Goal: Transaction & Acquisition: Purchase product/service

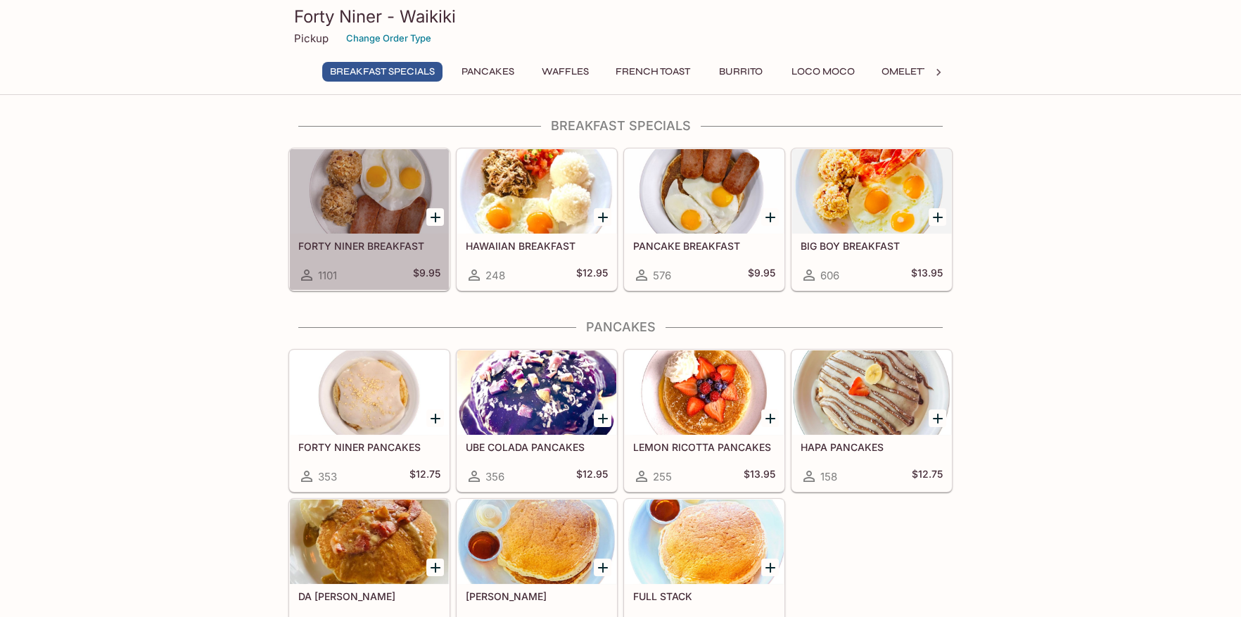
click at [401, 233] on div at bounding box center [369, 191] width 159 height 84
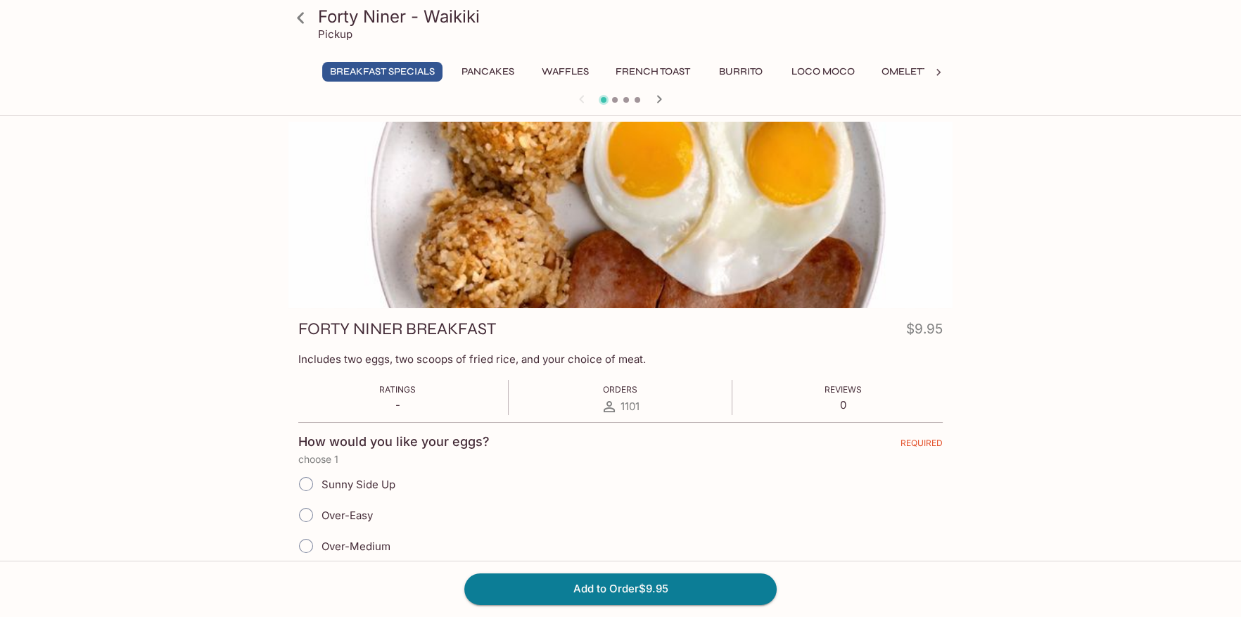
scroll to position [140, 0]
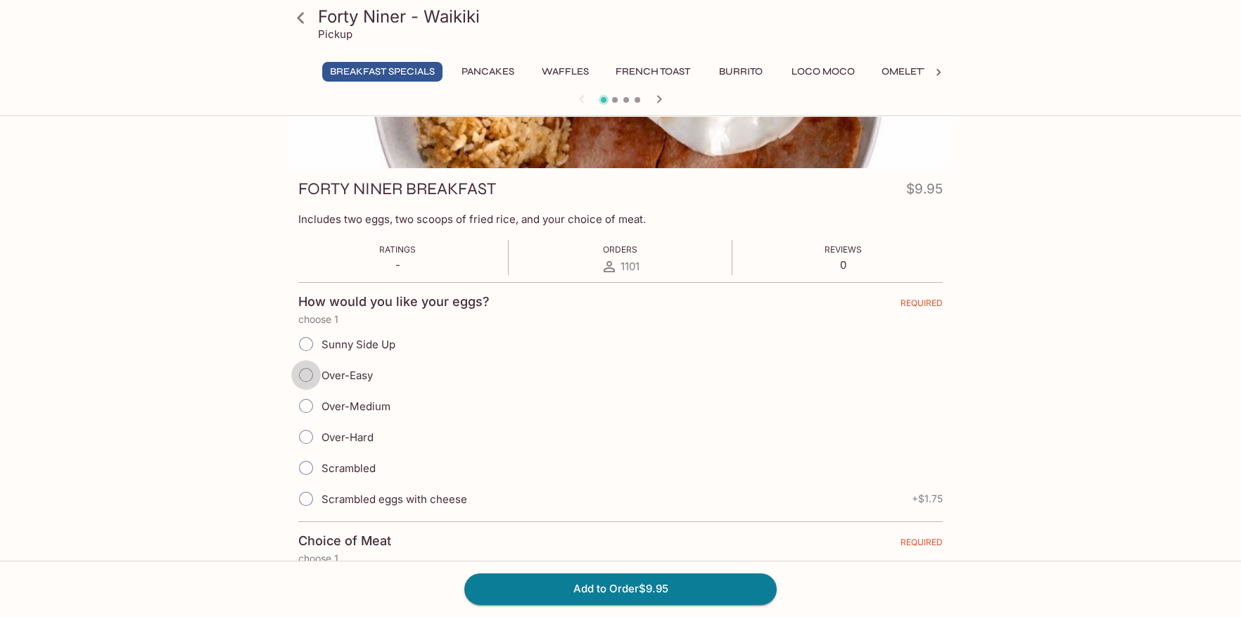
click at [316, 371] on input "Over-Easy" at bounding box center [306, 375] width 30 height 30
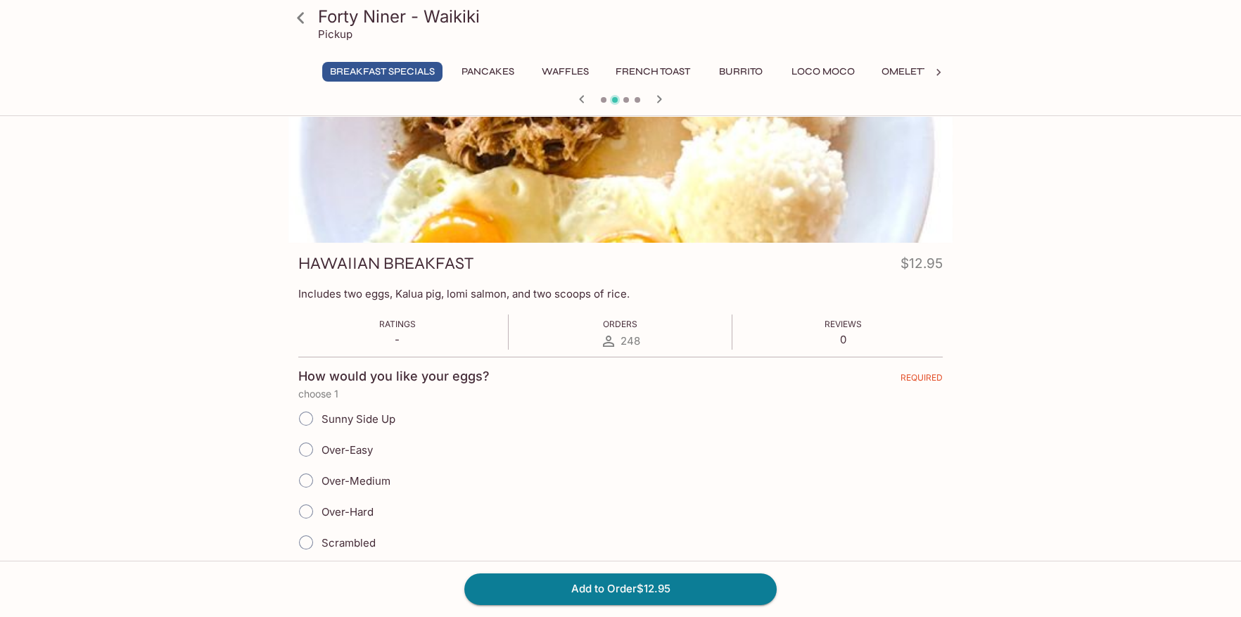
scroll to position [0, 0]
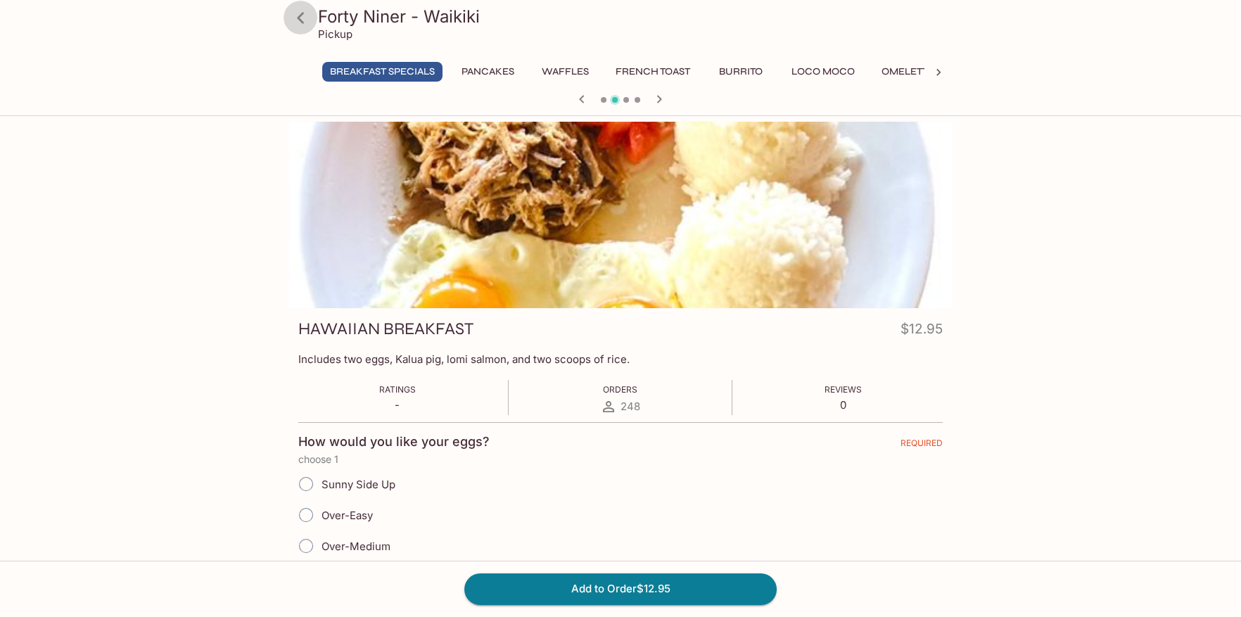
click at [299, 19] on icon at bounding box center [300, 17] width 7 height 11
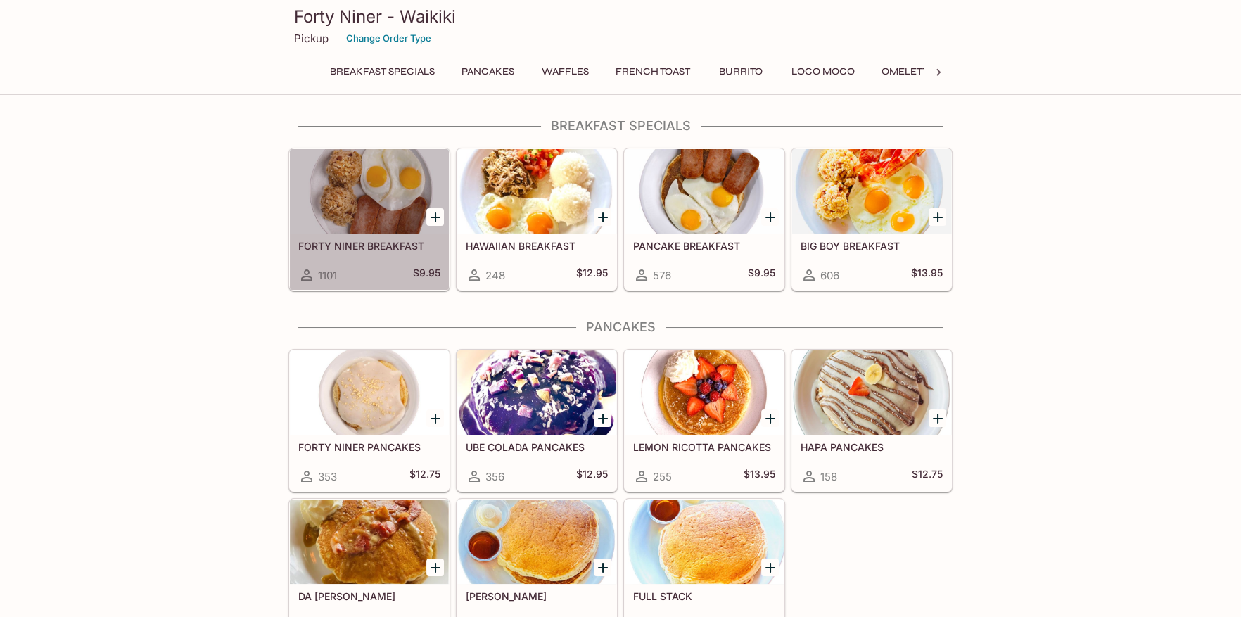
click at [391, 248] on h5 "FORTY NINER BREAKFAST" at bounding box center [369, 246] width 142 height 12
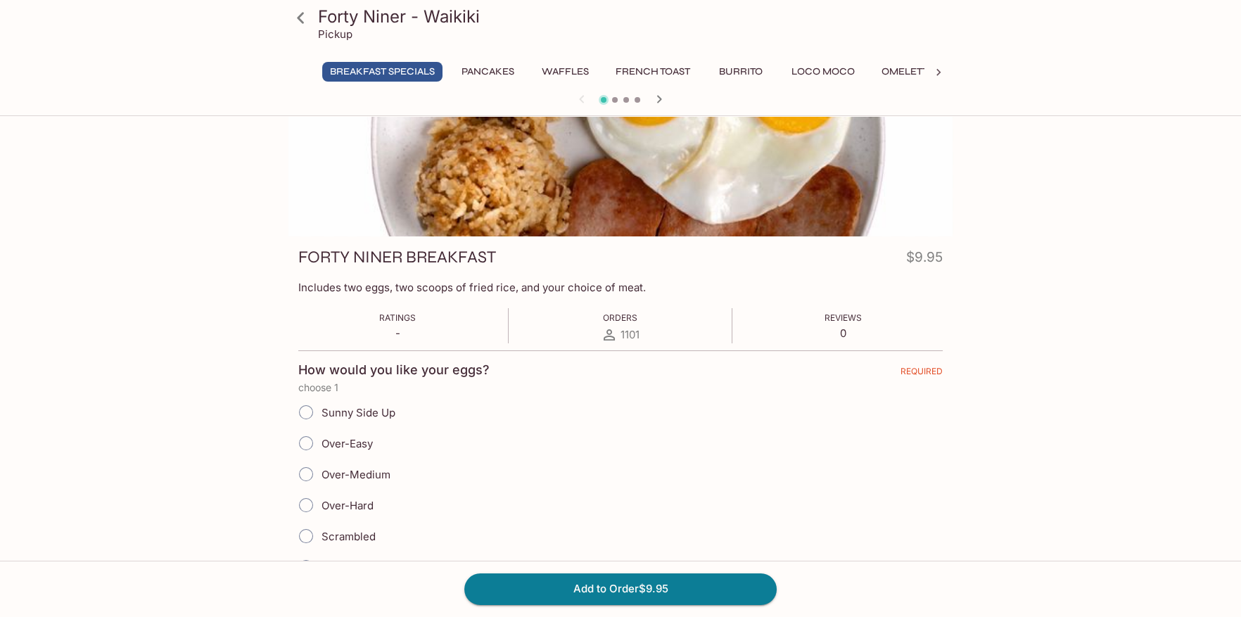
scroll to position [211, 0]
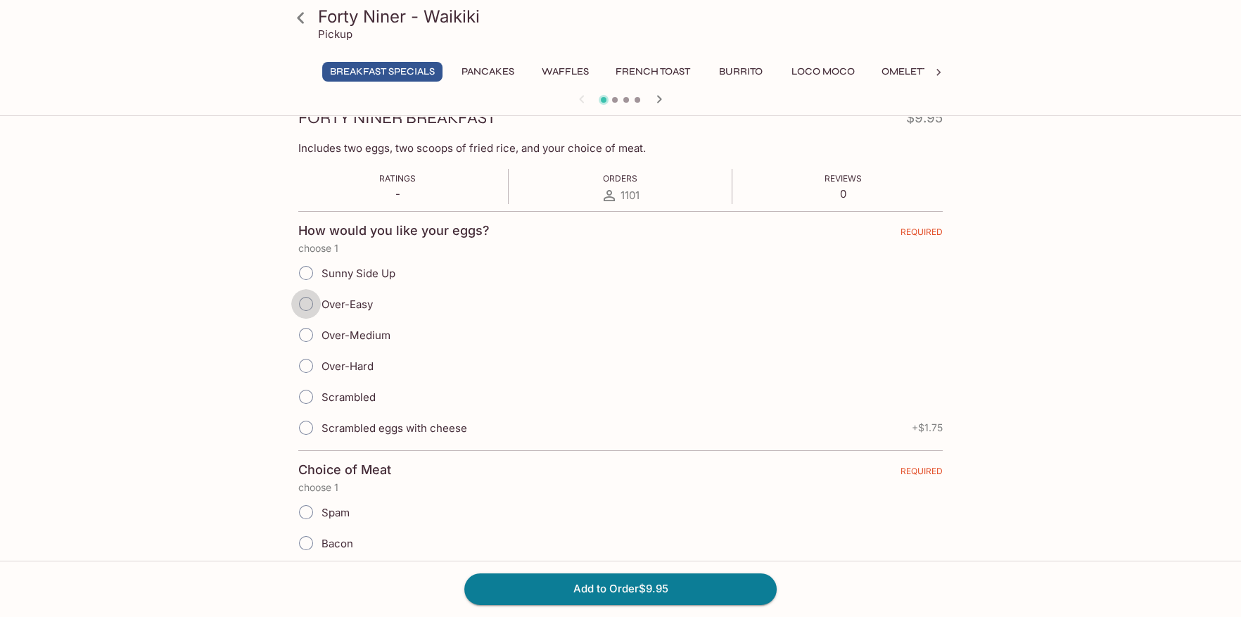
click at [305, 300] on input "Over-Easy" at bounding box center [306, 304] width 30 height 30
radio input "true"
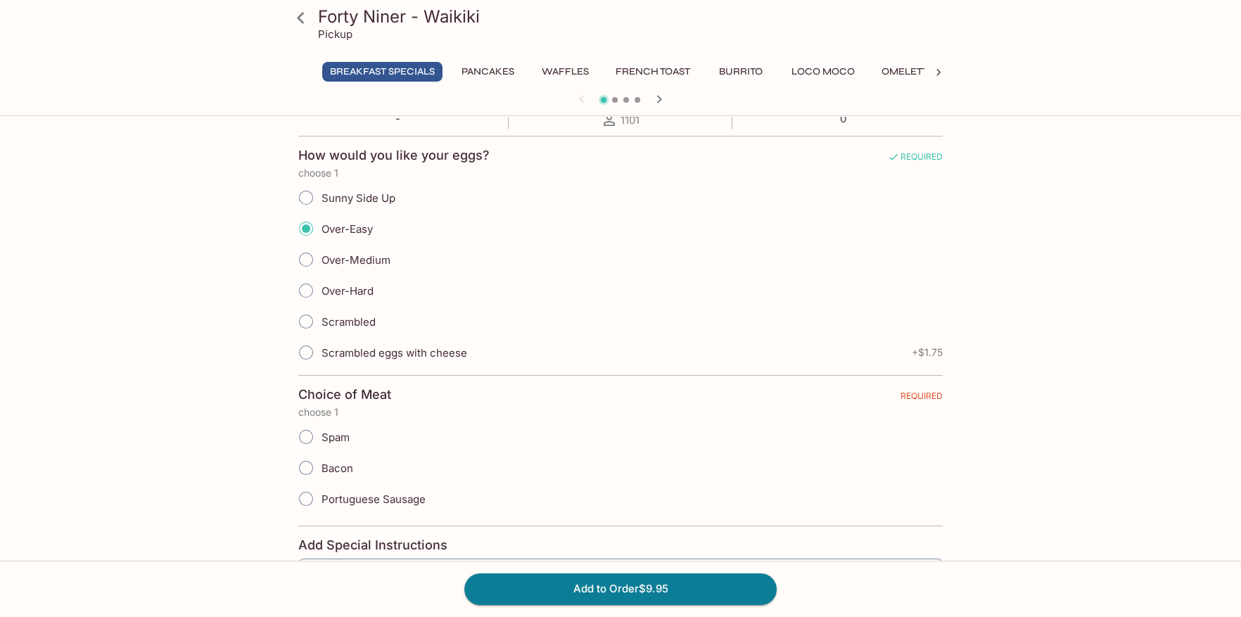
scroll to position [422, 0]
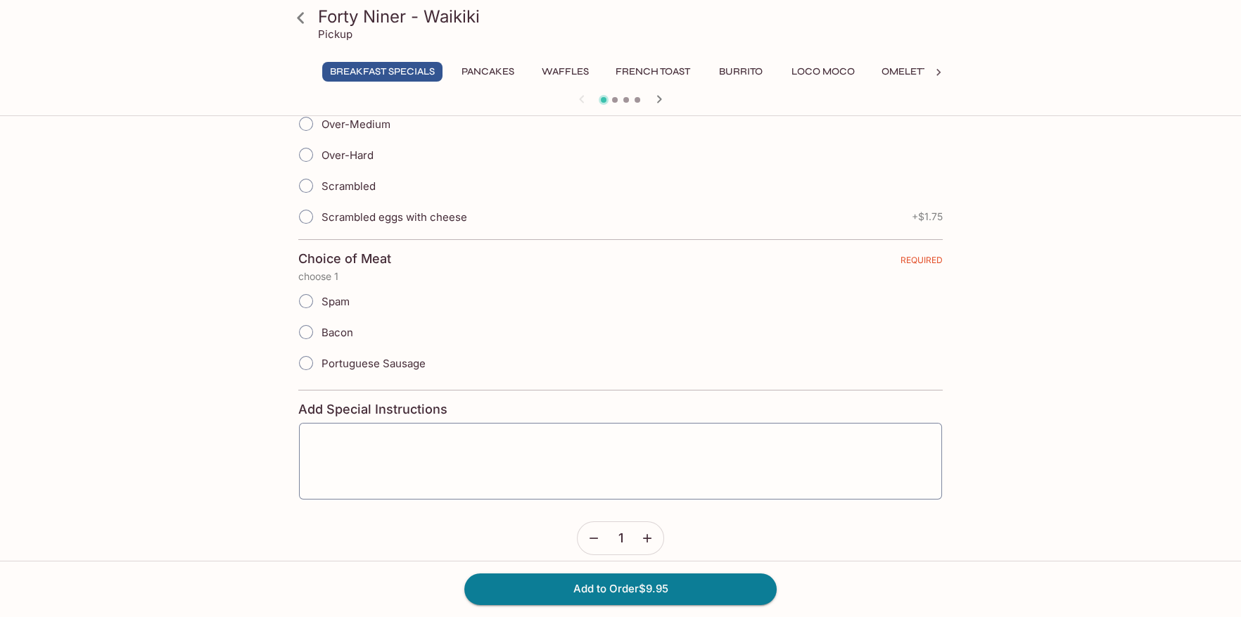
click at [311, 299] on input "Spam" at bounding box center [306, 301] width 30 height 30
radio input "true"
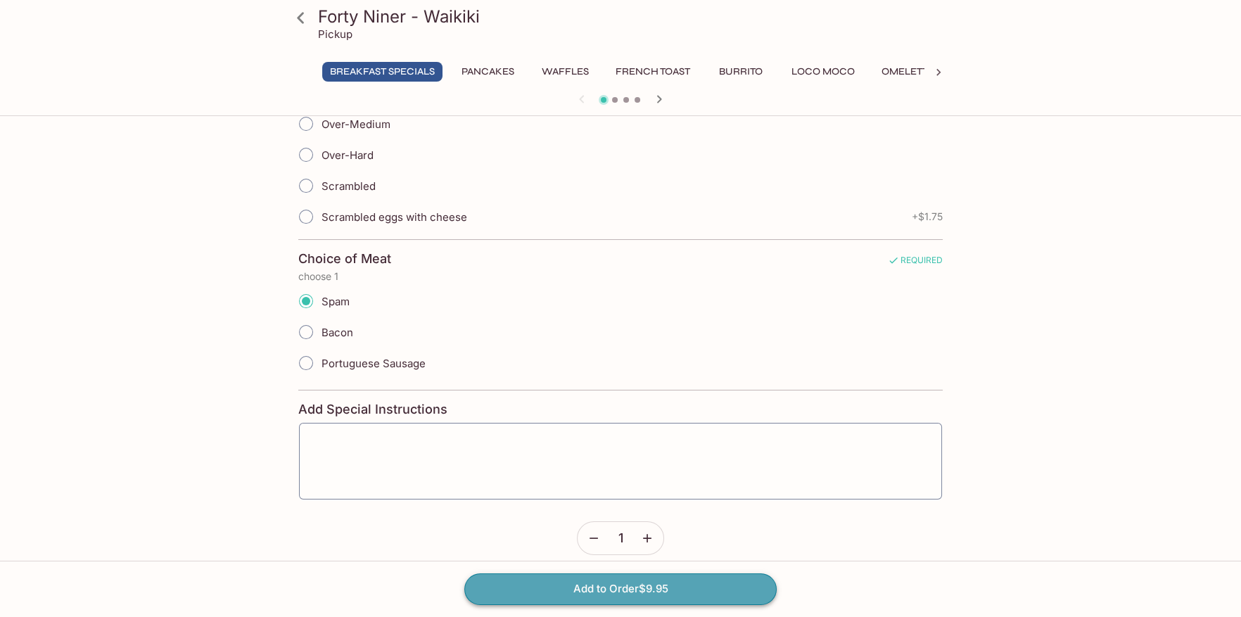
click at [566, 591] on button "Add to Order $9.95" at bounding box center [620, 588] width 312 height 31
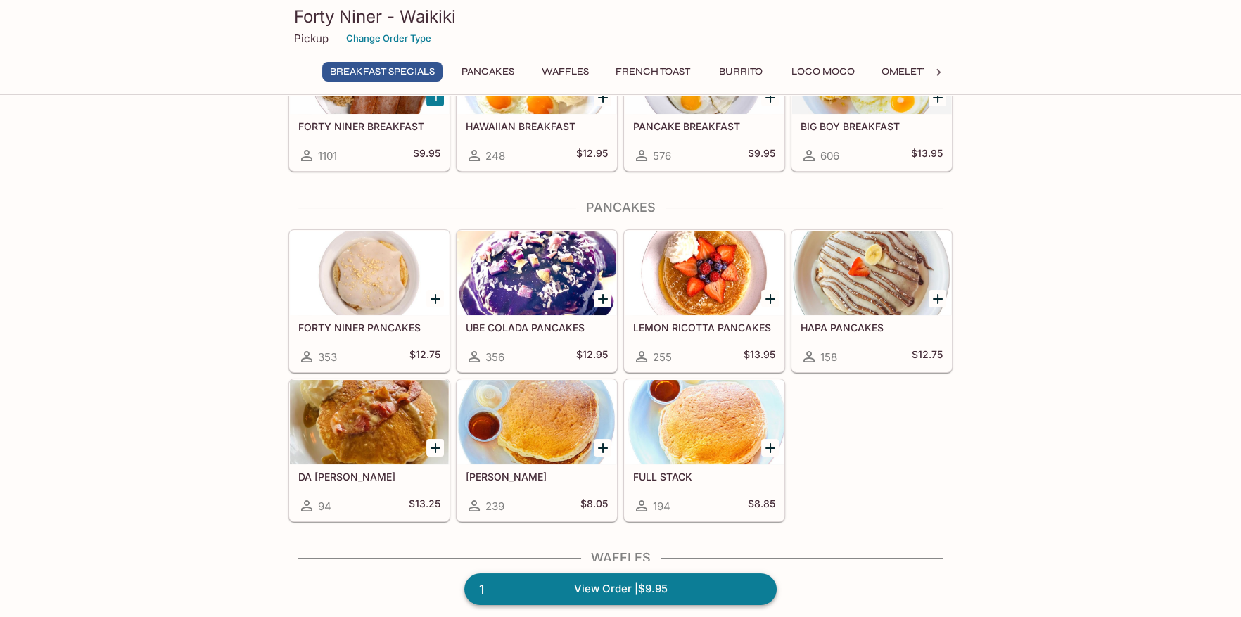
scroll to position [140, 0]
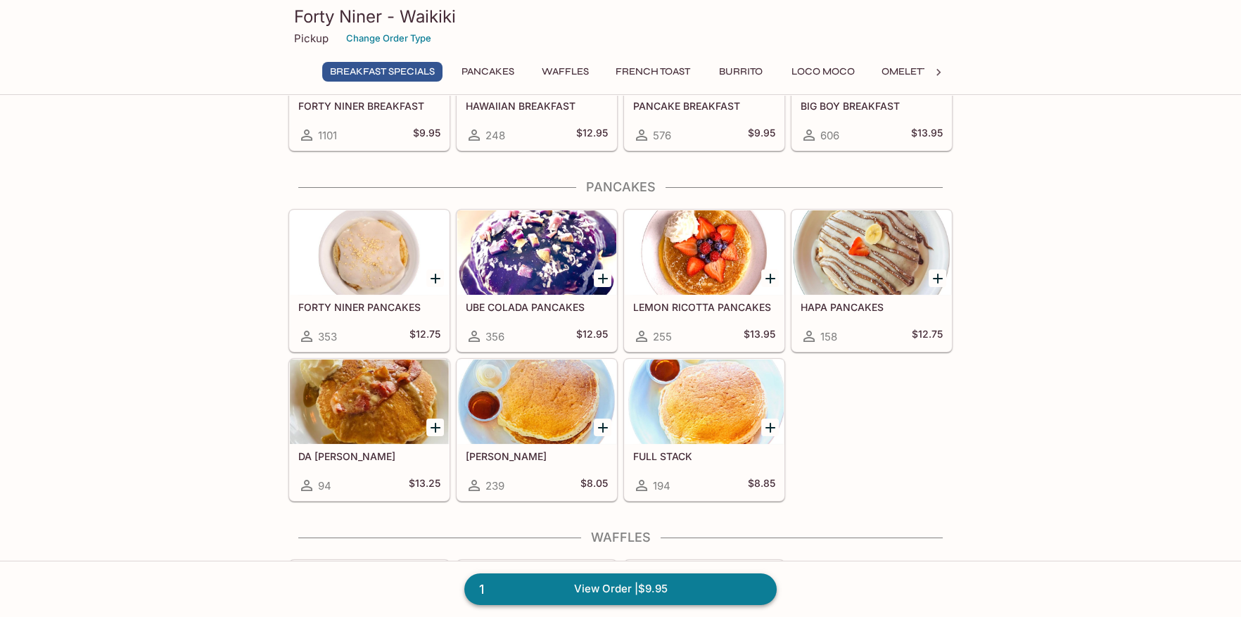
click at [669, 586] on link "1 View Order | $9.95" at bounding box center [620, 588] width 312 height 31
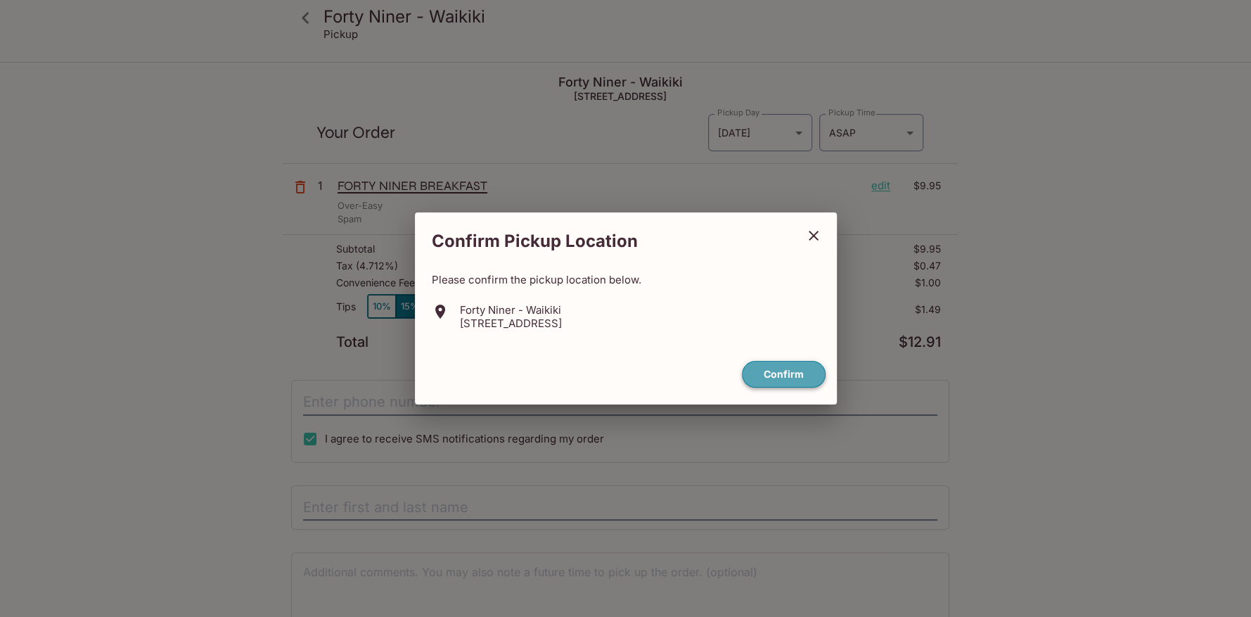
click at [779, 366] on button "Confirm" at bounding box center [784, 374] width 84 height 27
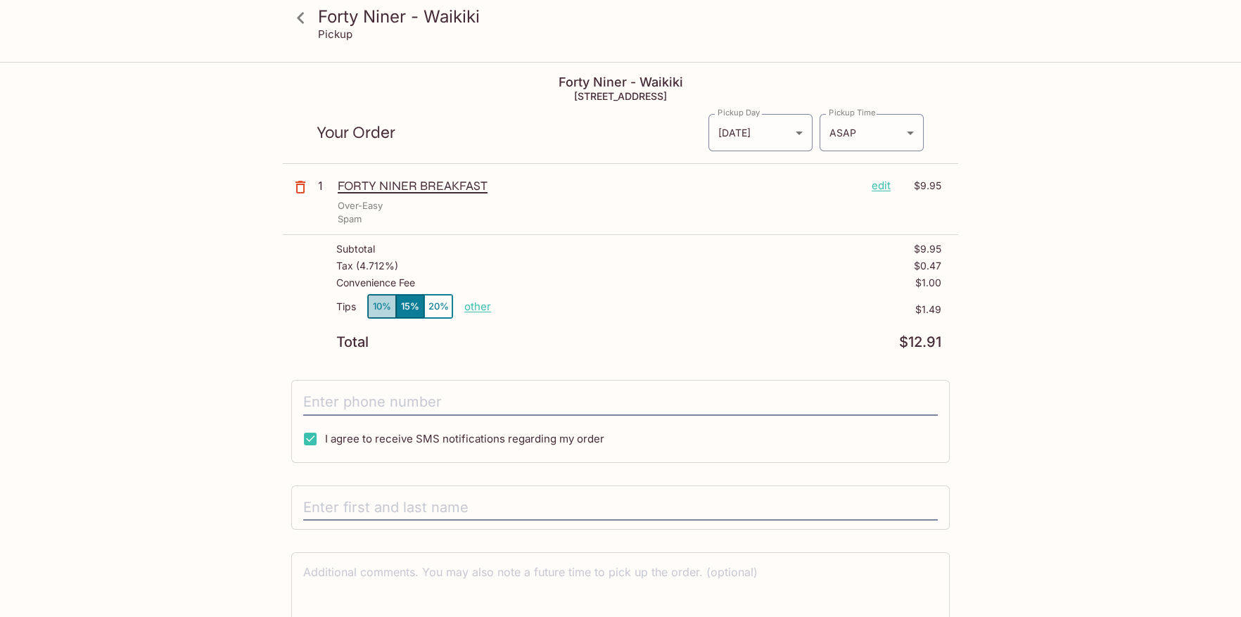
click at [377, 307] on button "10%" at bounding box center [382, 306] width 28 height 23
click at [478, 307] on p "other" at bounding box center [477, 306] width 27 height 13
click at [568, 304] on input "1.00" at bounding box center [559, 306] width 45 height 15
drag, startPoint x: 568, startPoint y: 304, endPoint x: 571, endPoint y: 311, distance: 7.6
click at [569, 304] on input "1.00" at bounding box center [559, 306] width 45 height 15
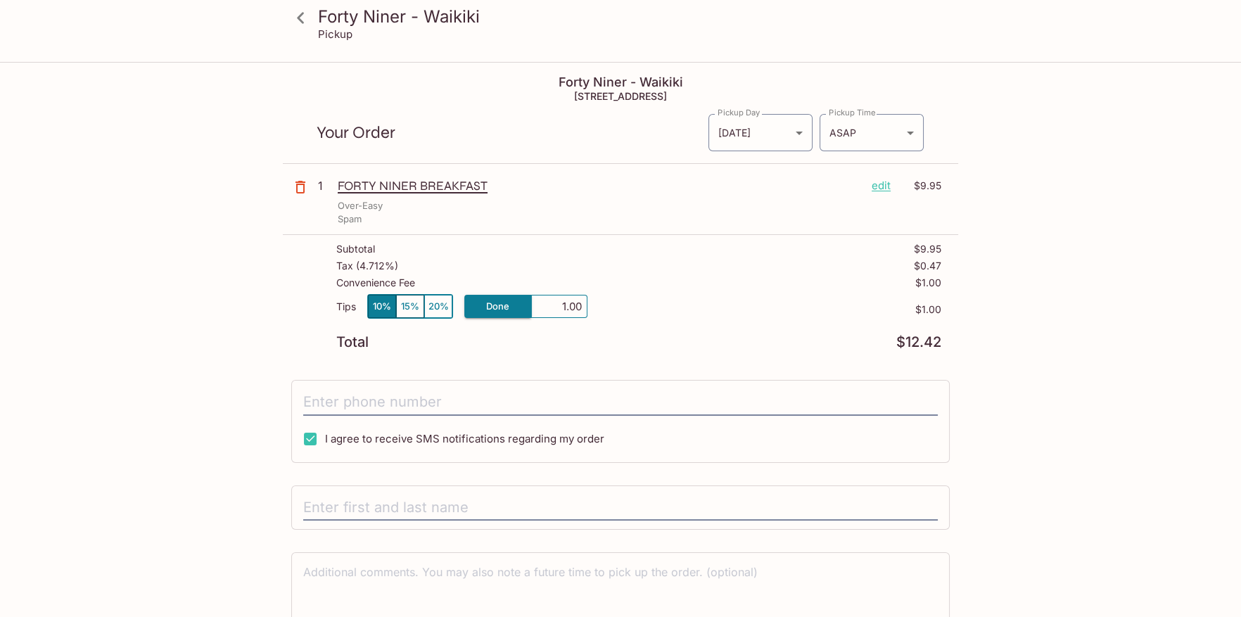
type input "0.00"
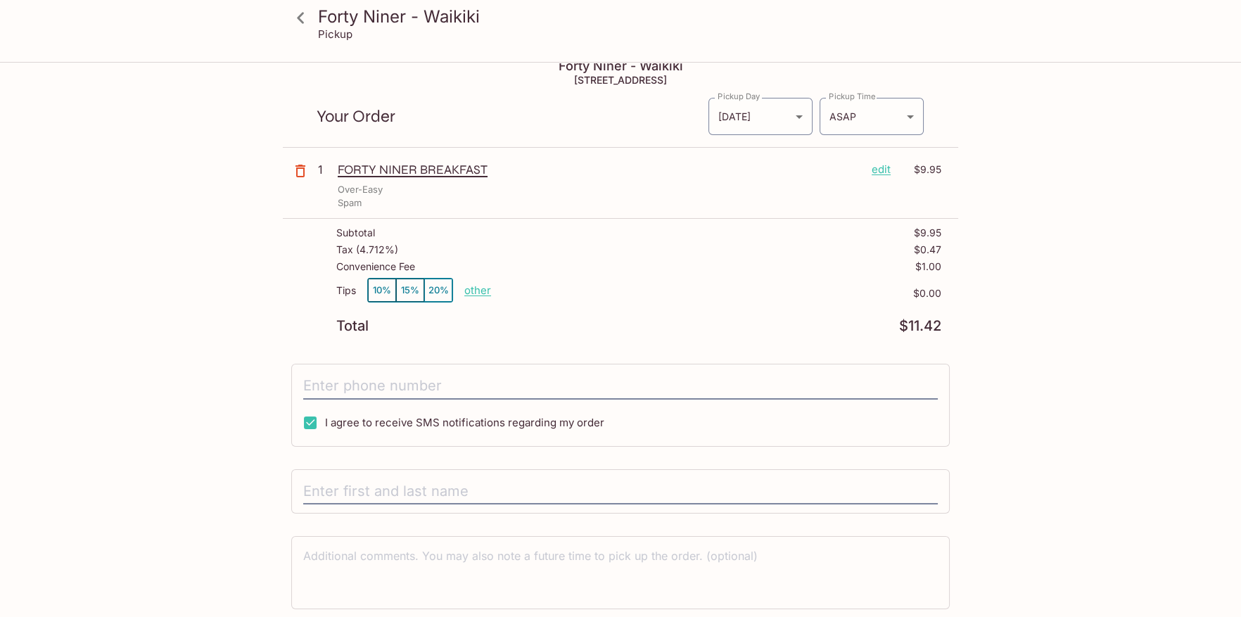
scroll to position [65, 0]
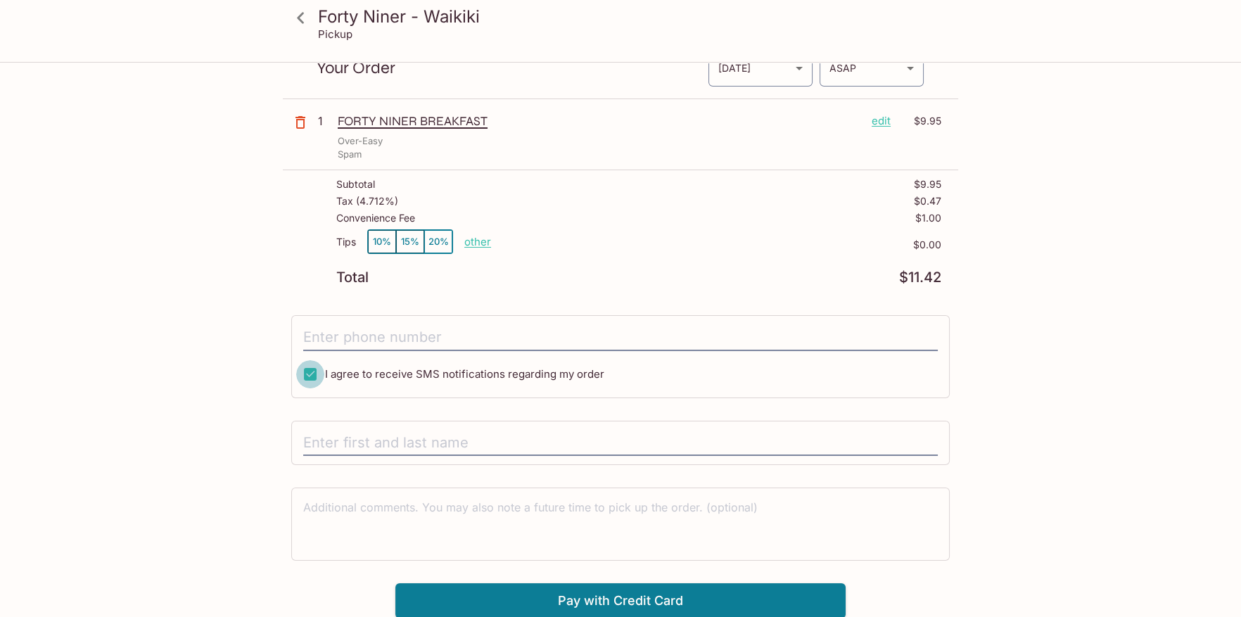
click at [306, 371] on input "I agree to receive SMS notifications regarding my order" at bounding box center [310, 374] width 28 height 28
checkbox input "false"
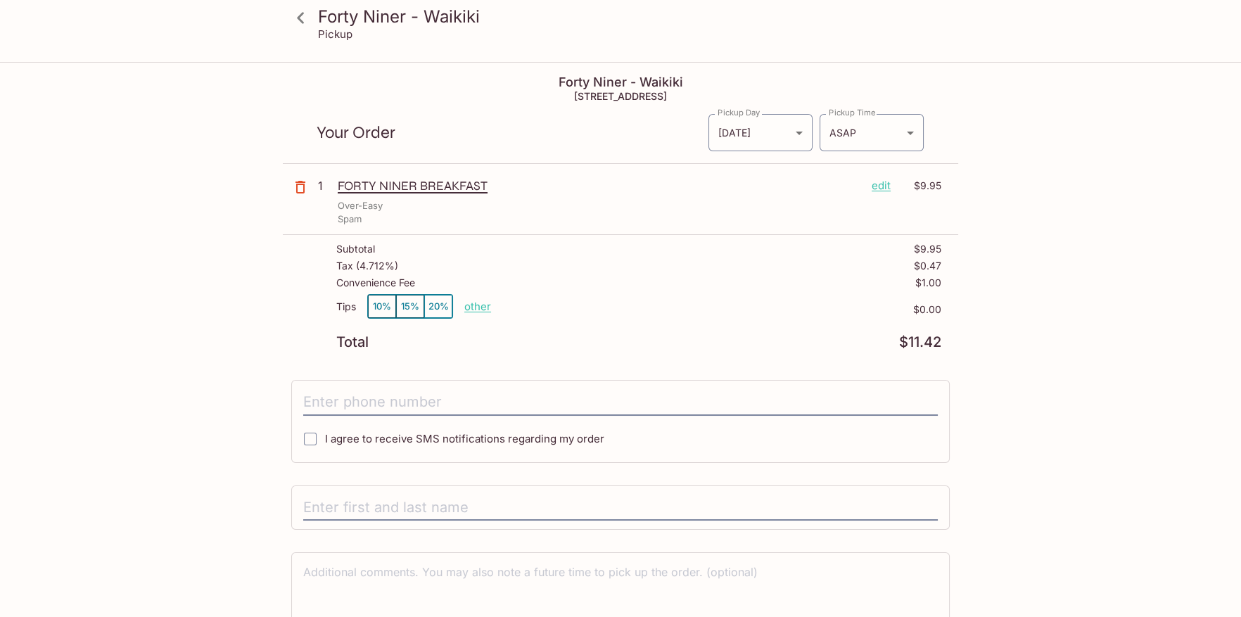
click at [546, 79] on h4 "Forty Niner - Waikiki" at bounding box center [620, 82] width 675 height 15
click at [551, 96] on h5 "[STREET_ADDRESS]" at bounding box center [620, 96] width 675 height 12
